Goal: Information Seeking & Learning: Find specific fact

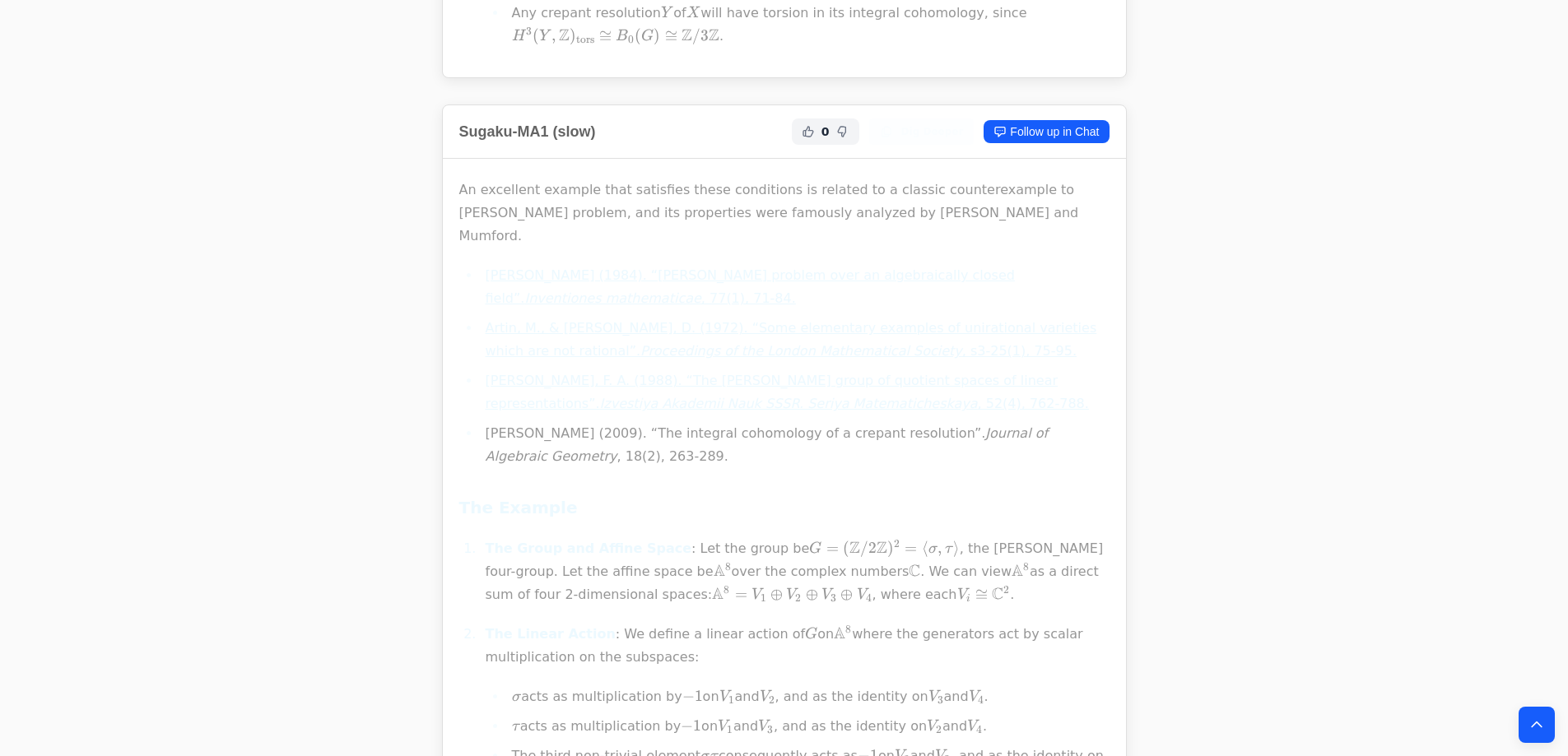
scroll to position [2221, 0]
drag, startPoint x: 879, startPoint y: 310, endPoint x: 971, endPoint y: 345, distance: 98.4
click at [971, 422] on li "Totaro, B. (2009). “The integral cohomology of a crepant resolution”. Journal o…" at bounding box center [795, 445] width 629 height 46
copy li "Journal of Algebraic Geometry , 18(2), 263-289."
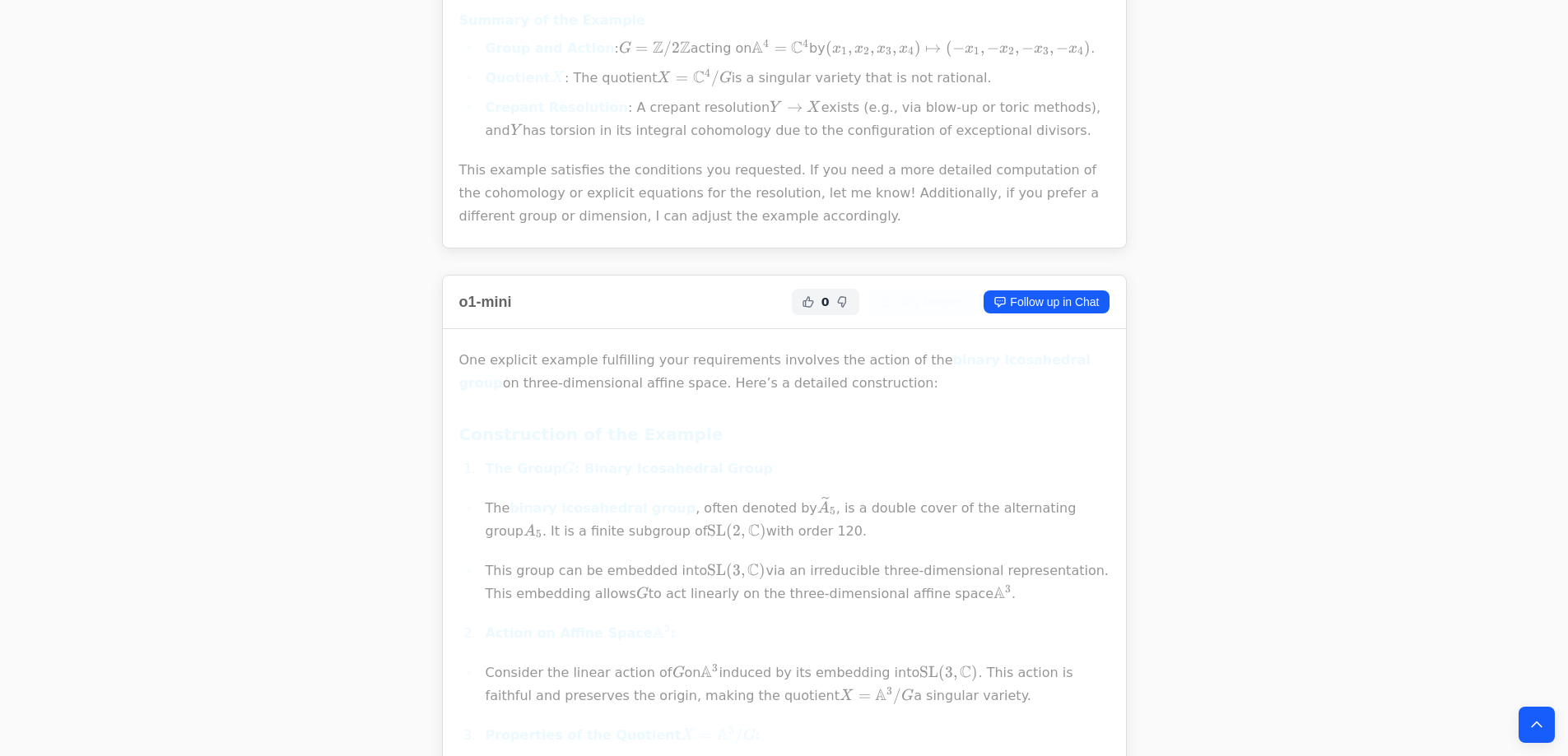
scroll to position [5759, 0]
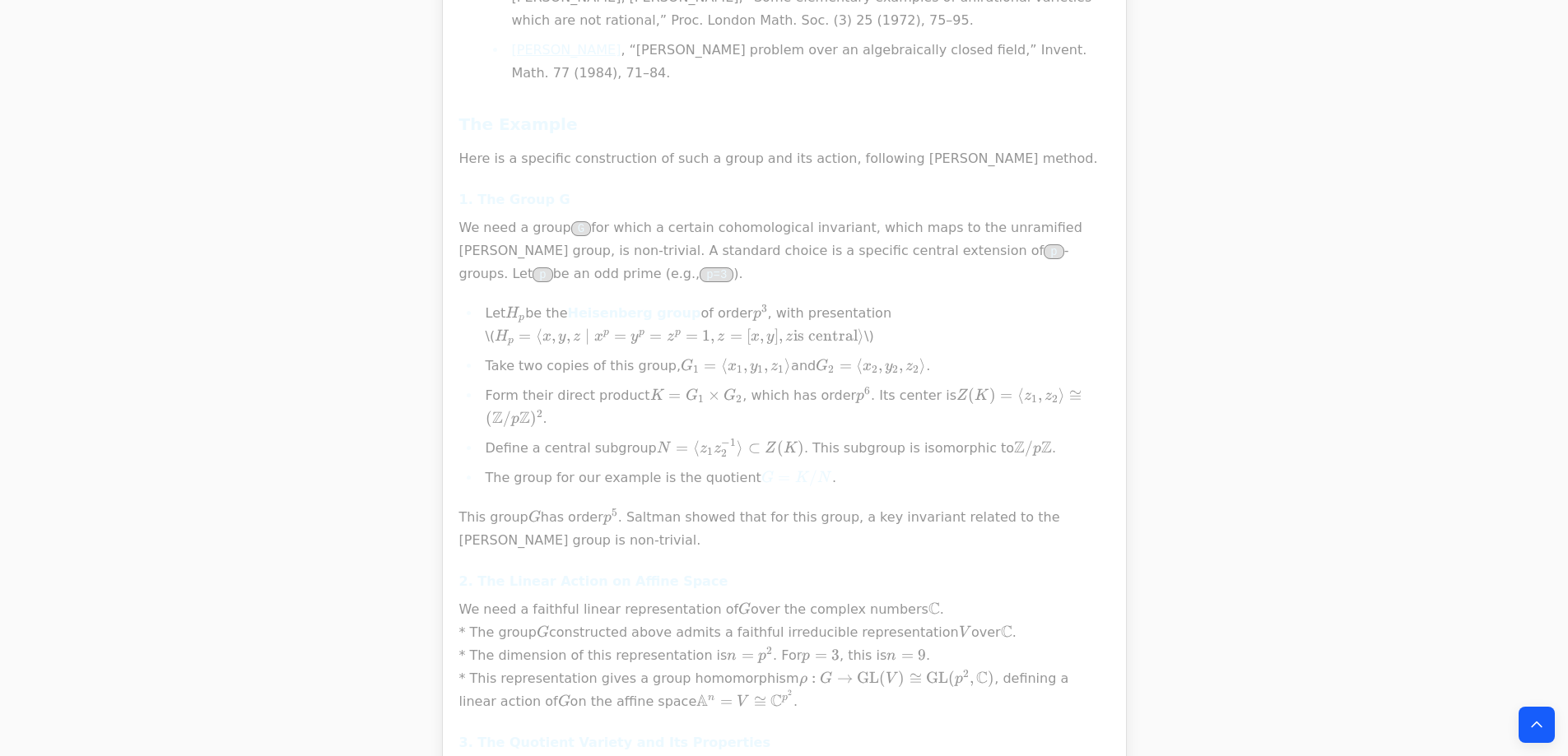
scroll to position [823, 0]
